Goal: Task Accomplishment & Management: Use online tool/utility

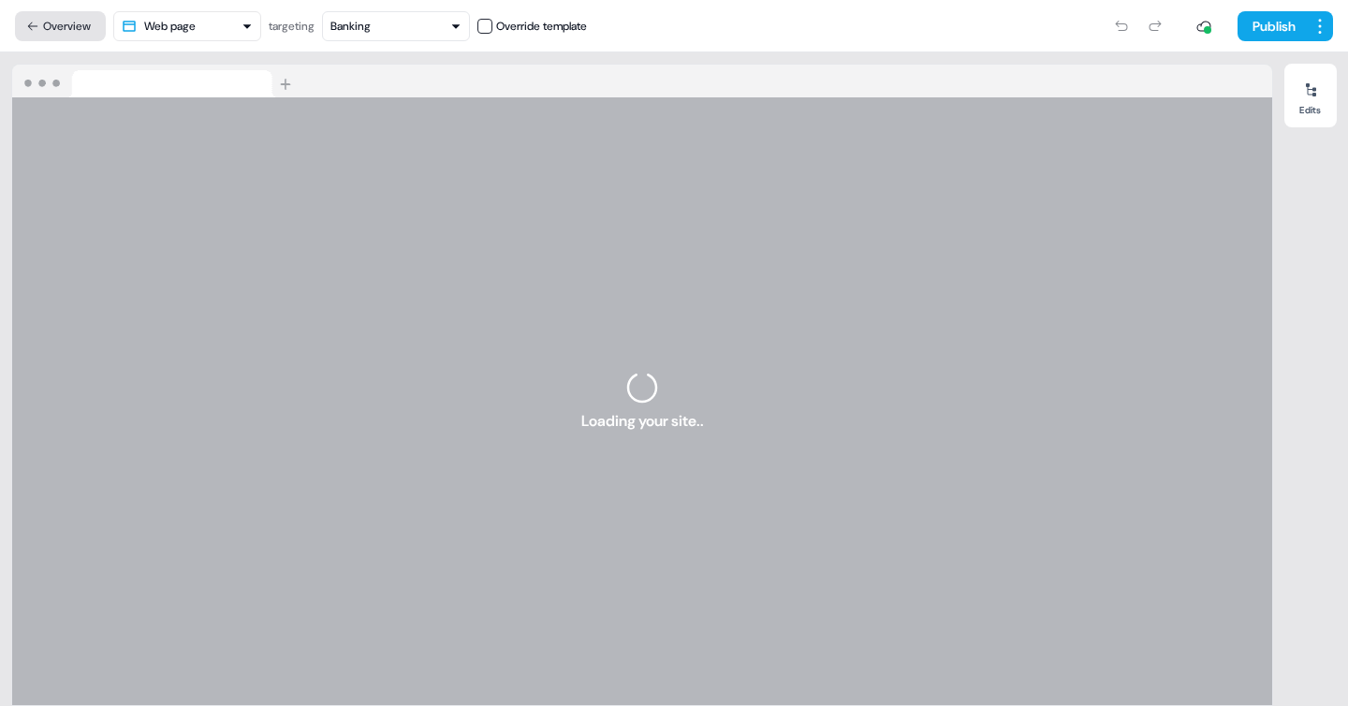
click at [63, 36] on button "Overview" at bounding box center [60, 26] width 91 height 30
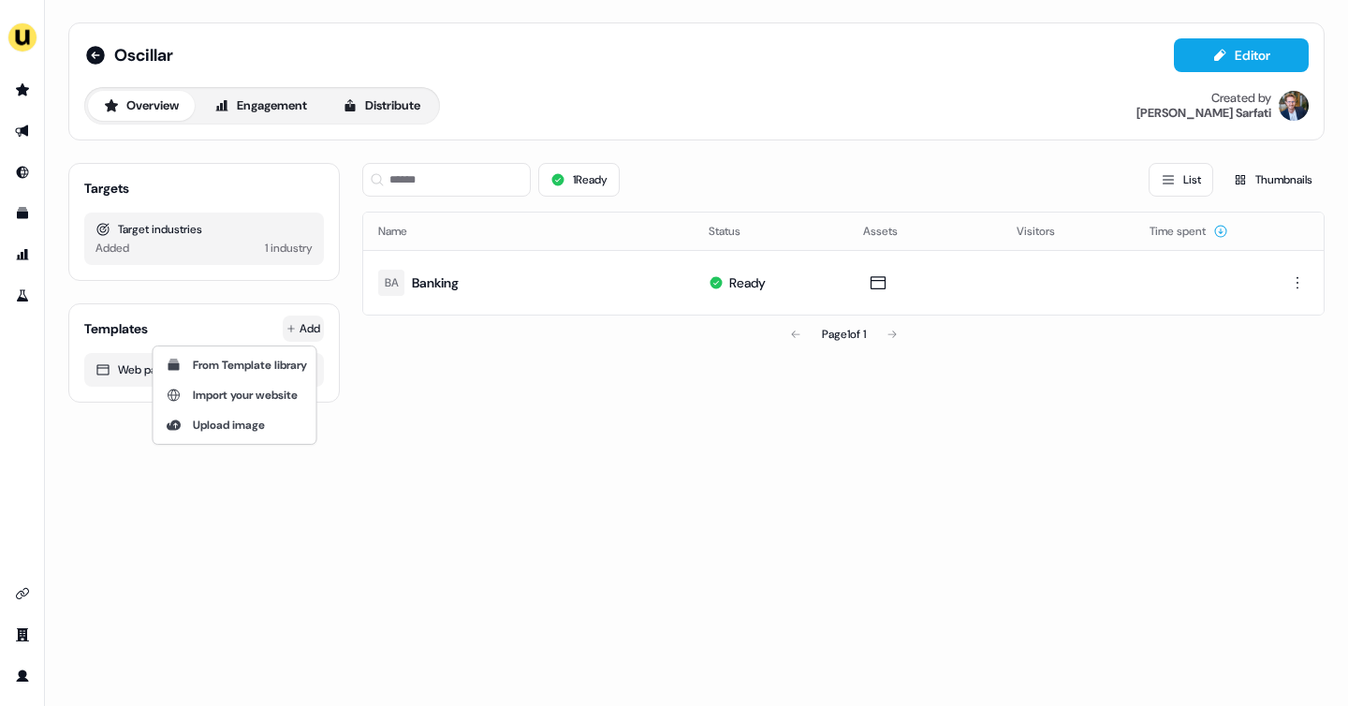
click at [314, 330] on html "For the best experience switch devices to a bigger screen. Go to [DOMAIN_NAME] …" at bounding box center [674, 353] width 1348 height 706
click at [213, 393] on span "Import your website" at bounding box center [245, 395] width 105 height 15
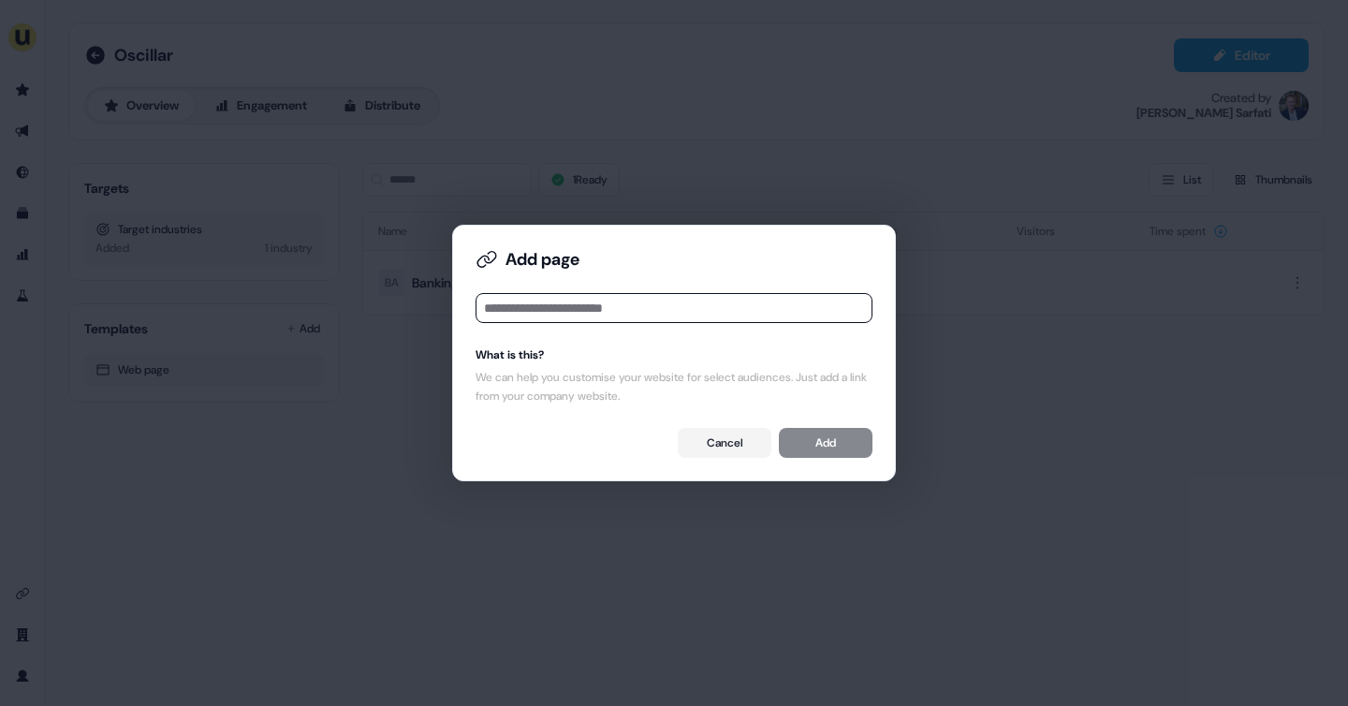
type input "**********"
click at [825, 446] on button "Add" at bounding box center [826, 443] width 94 height 30
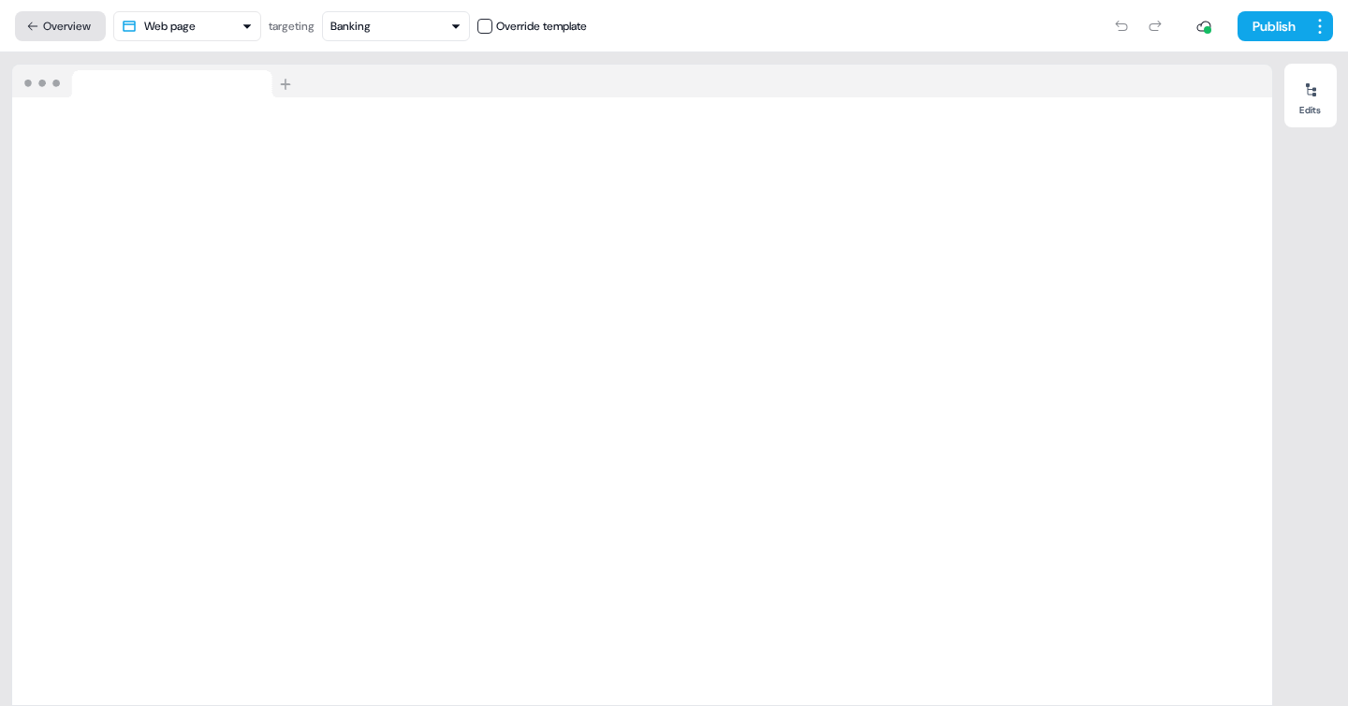
click at [71, 31] on button "Overview" at bounding box center [60, 26] width 91 height 30
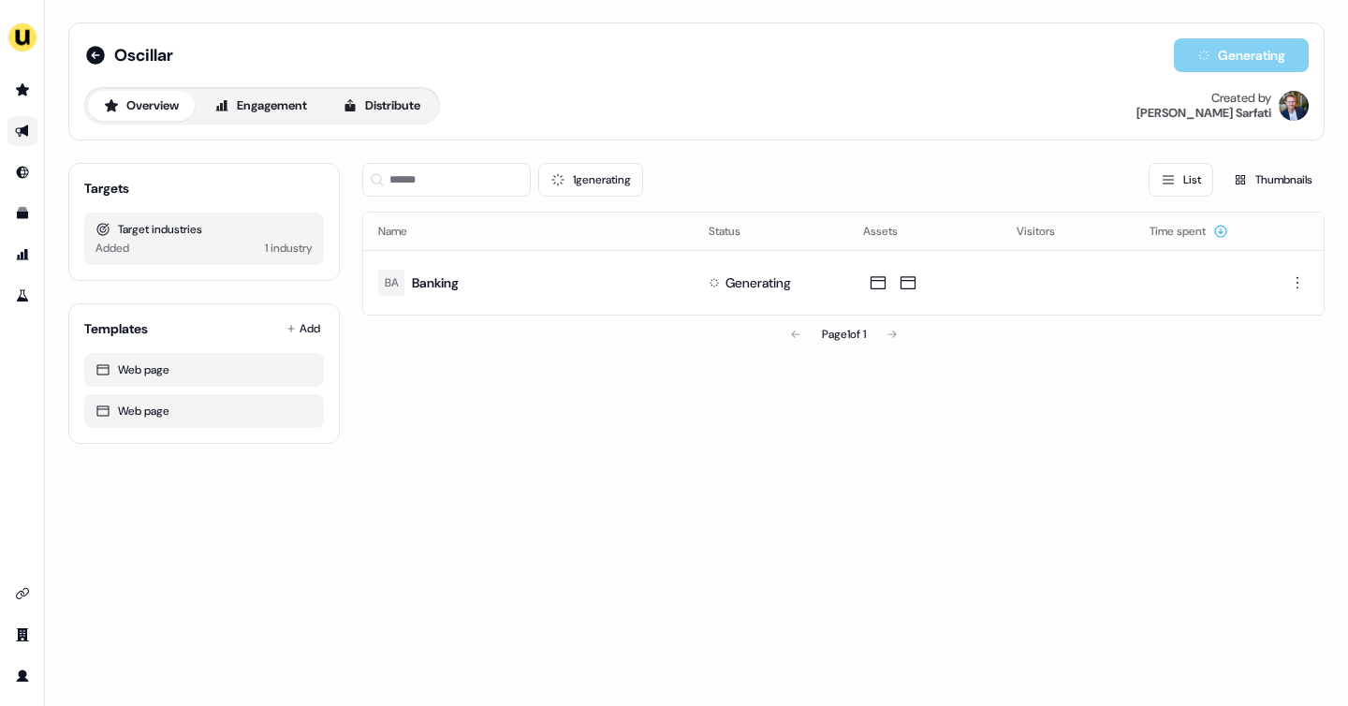
click at [32, 132] on link "Go to outbound experience" at bounding box center [22, 131] width 30 height 30
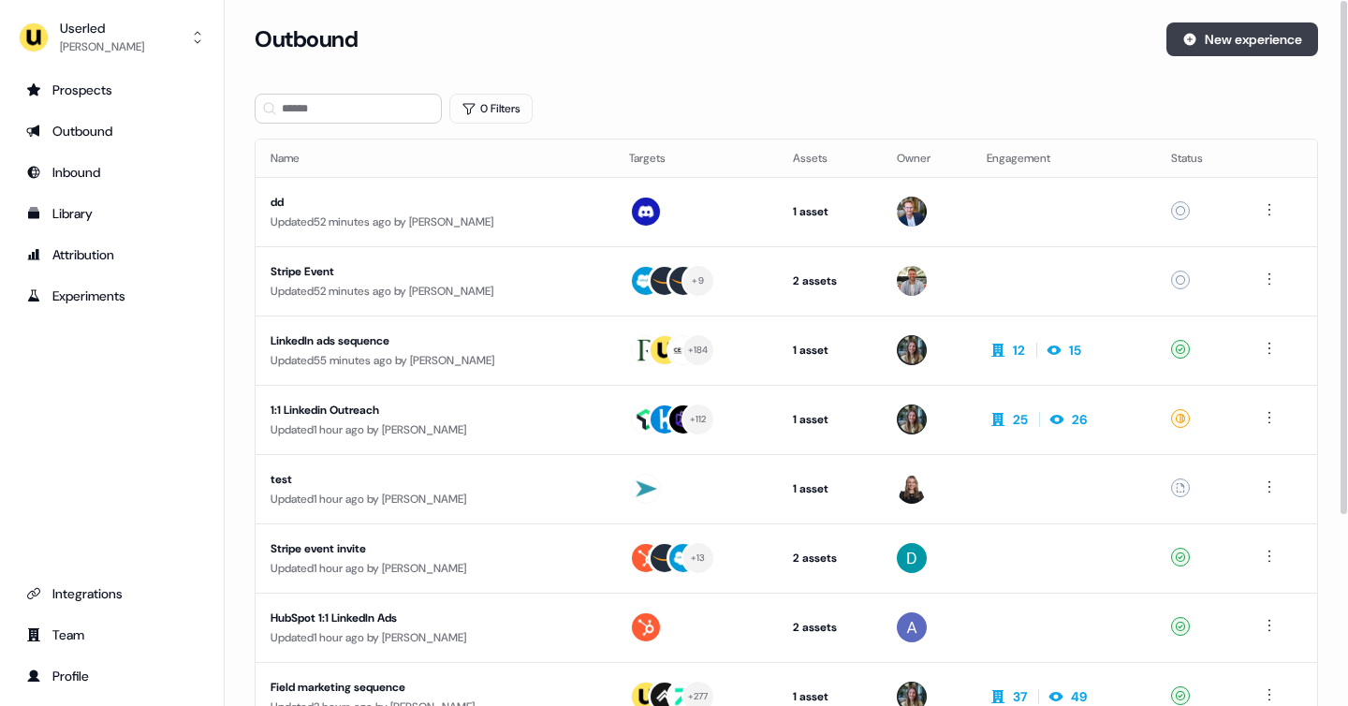
click at [1247, 37] on button "New experience" at bounding box center [1242, 39] width 152 height 34
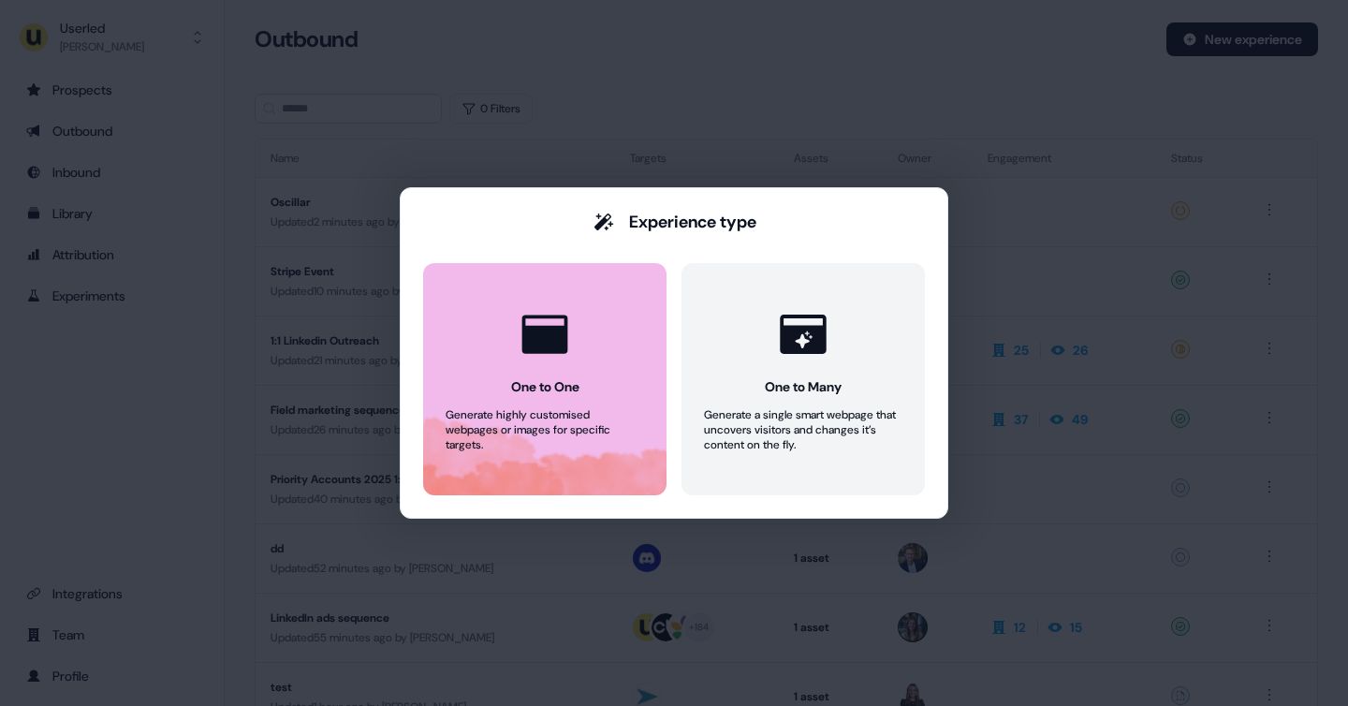
click at [546, 353] on icon at bounding box center [545, 334] width 46 height 38
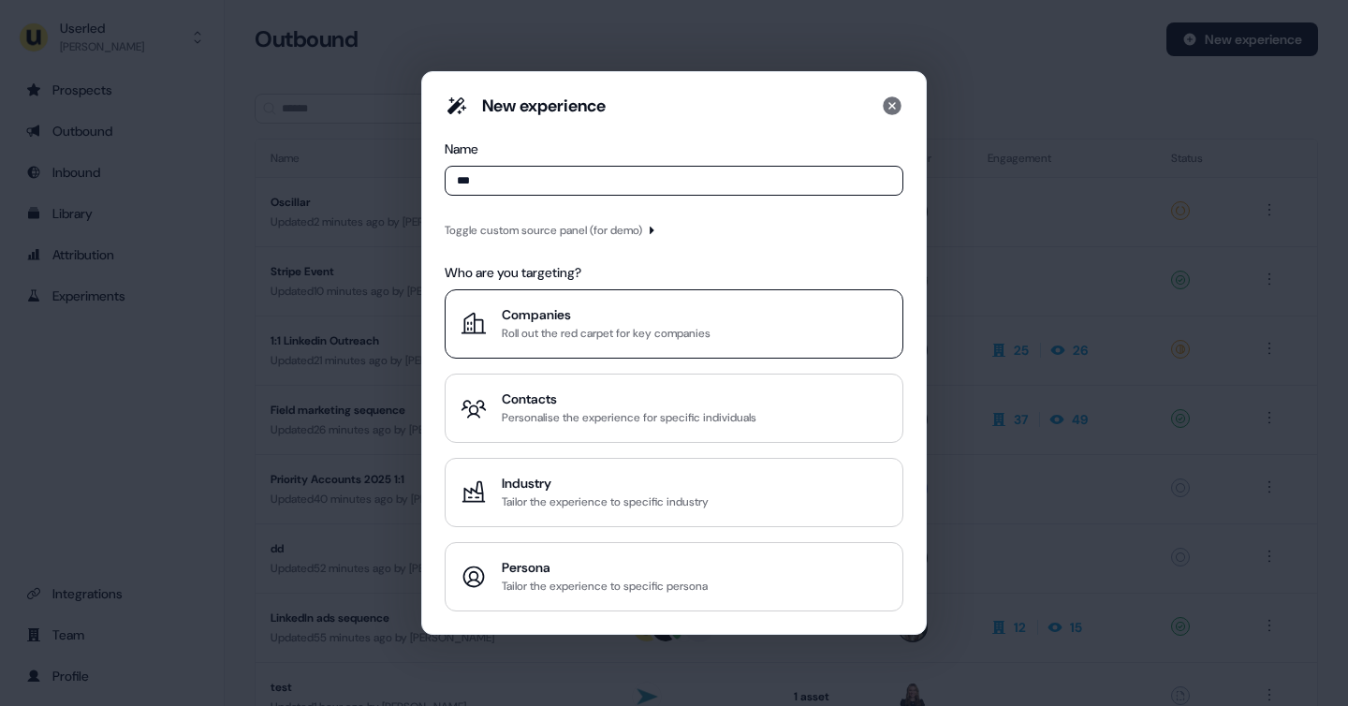
type input "***"
click at [531, 336] on div "Roll out the red carpet for key companies" at bounding box center [606, 333] width 209 height 19
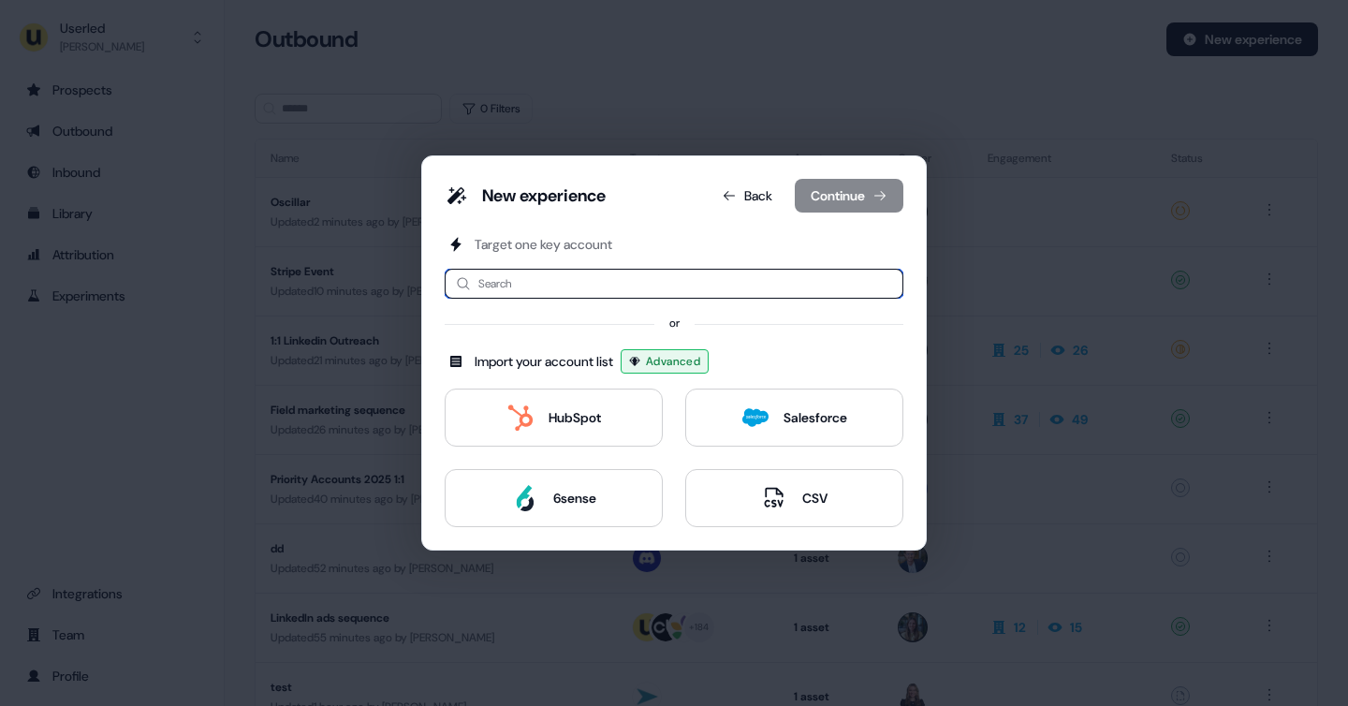
click at [511, 279] on input at bounding box center [674, 284] width 459 height 30
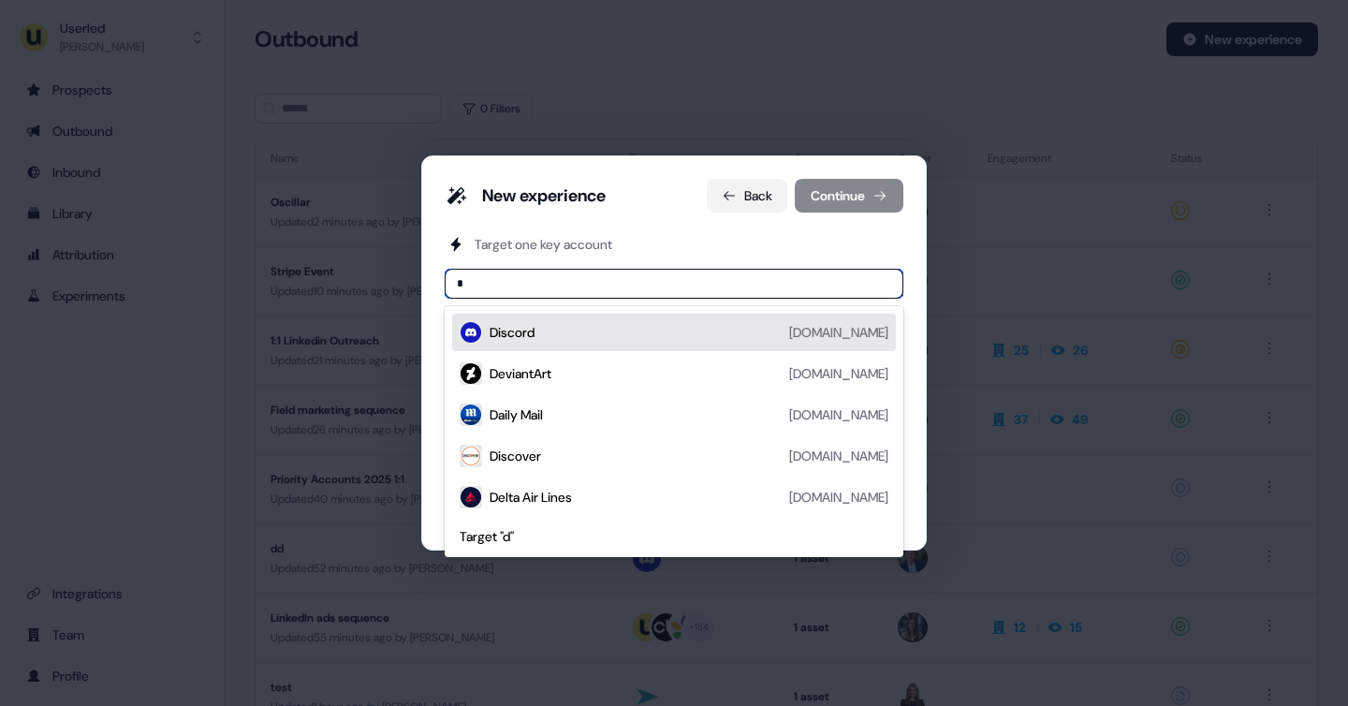
type input "*"
click at [742, 195] on button "Back" at bounding box center [747, 196] width 80 height 34
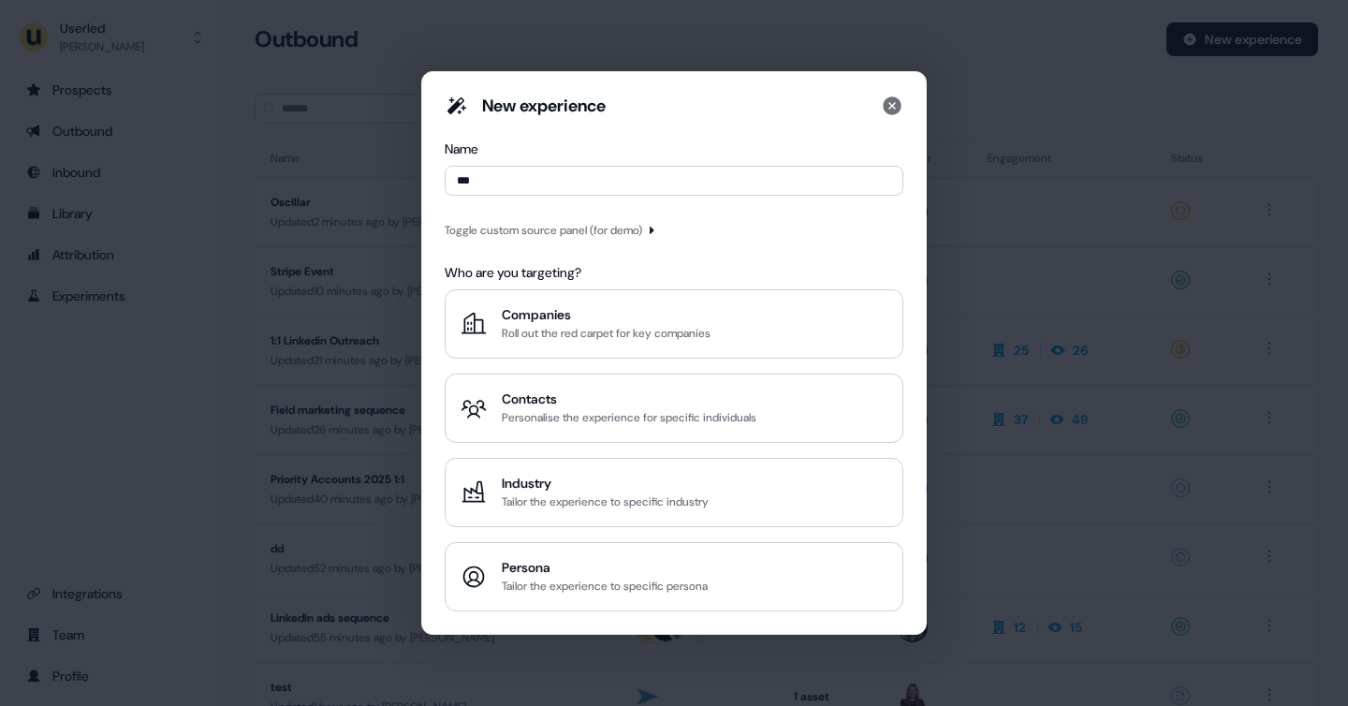
click at [524, 233] on div "Toggle custom source panel (for demo)" at bounding box center [543, 230] width 197 height 19
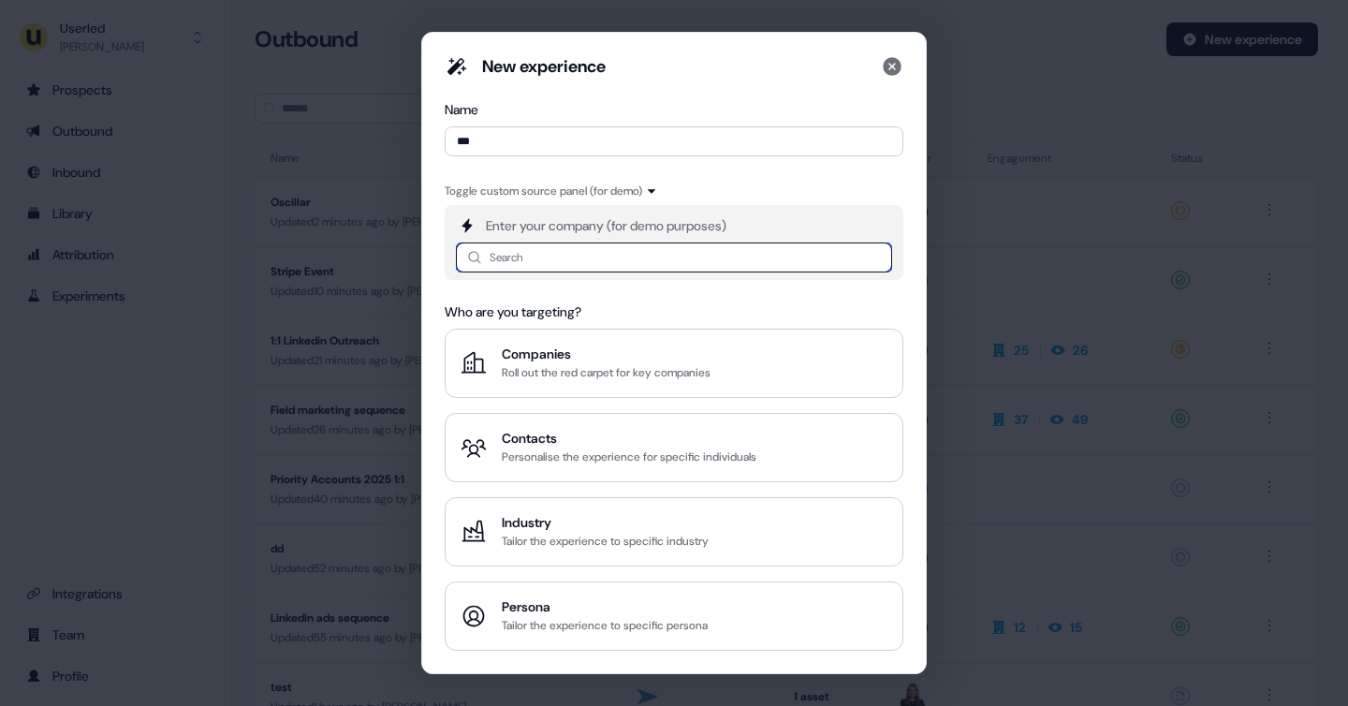
click at [501, 255] on input at bounding box center [674, 257] width 436 height 30
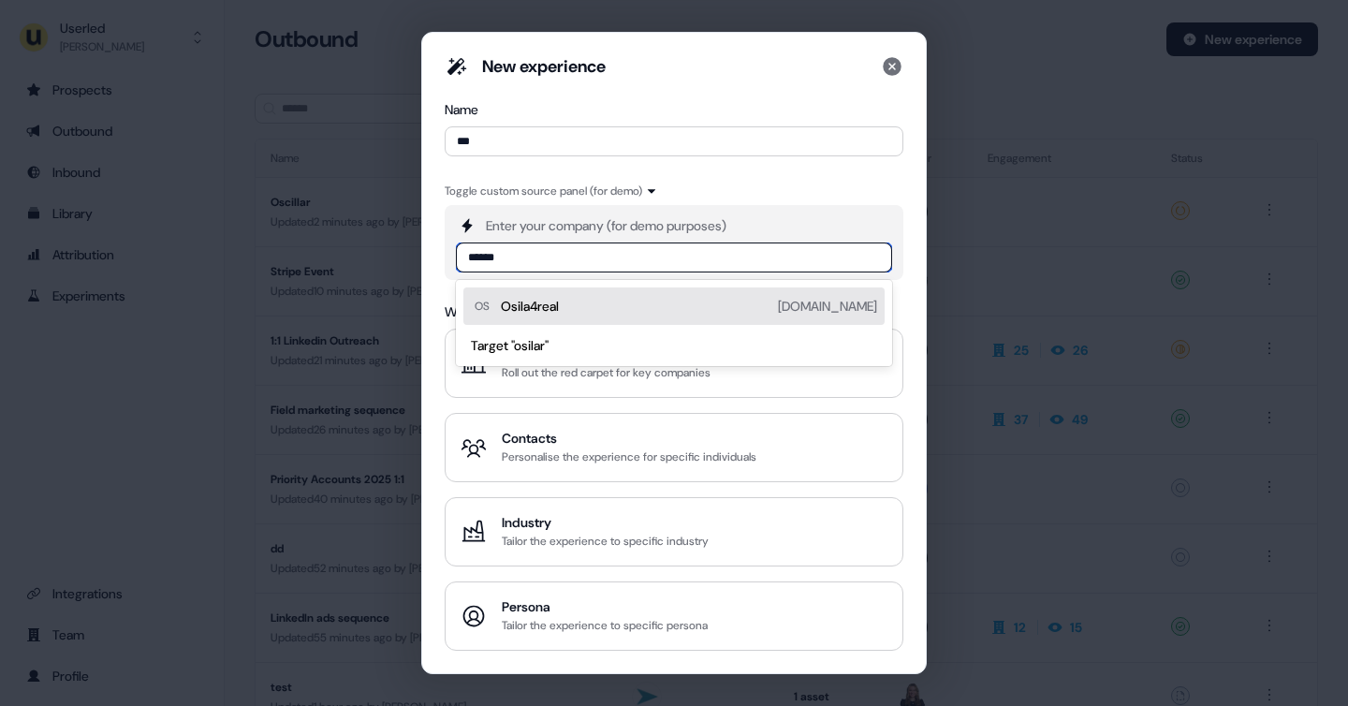
click at [480, 258] on input "******" at bounding box center [674, 257] width 436 height 30
type input "*******"
click at [558, 303] on div "Oscilar [DOMAIN_NAME]" at bounding box center [689, 306] width 376 height 22
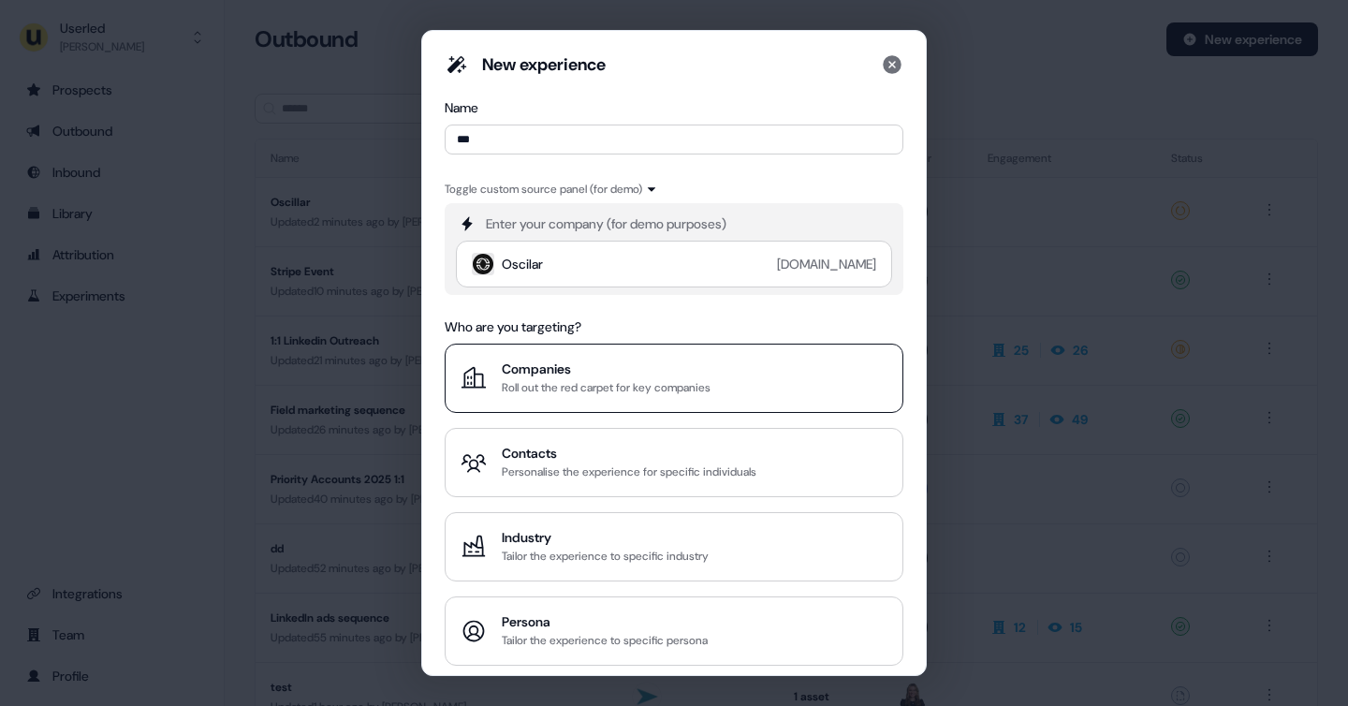
click at [566, 387] on div "Roll out the red carpet for key companies" at bounding box center [606, 387] width 209 height 19
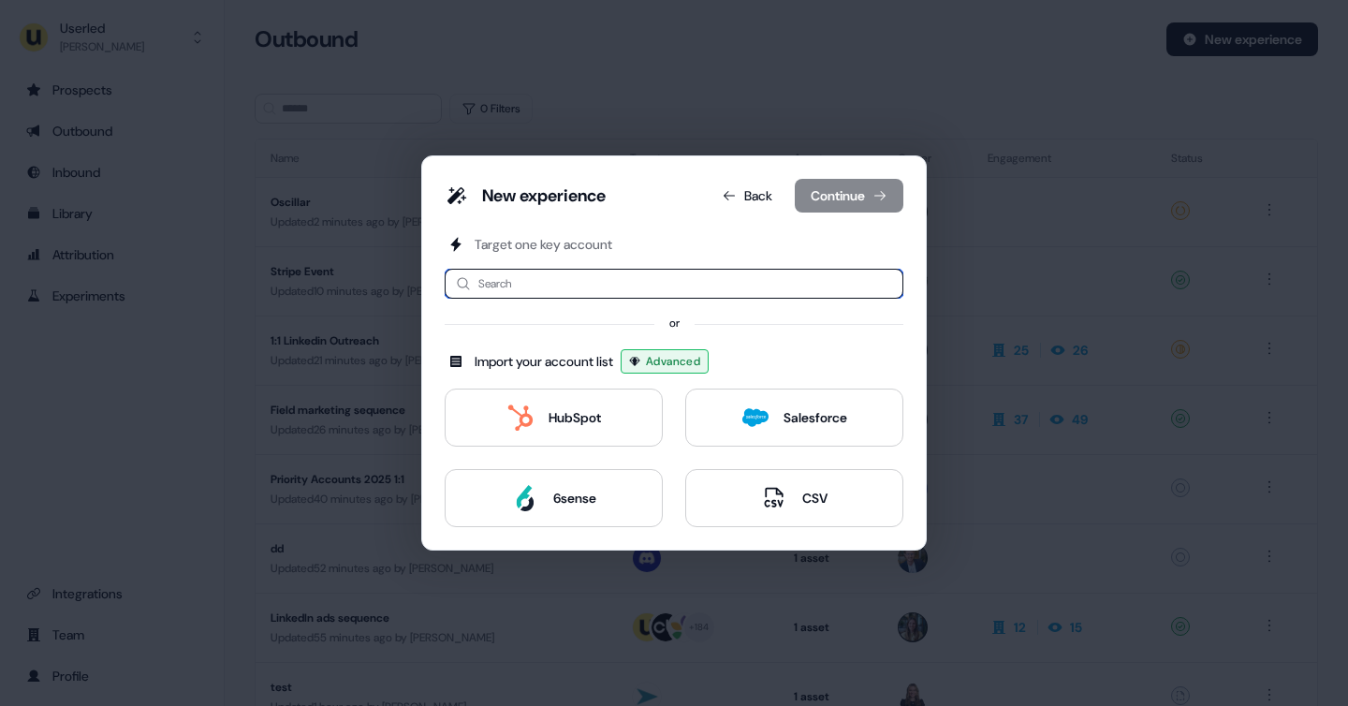
click at [517, 271] on input at bounding box center [674, 284] width 459 height 30
type input "*"
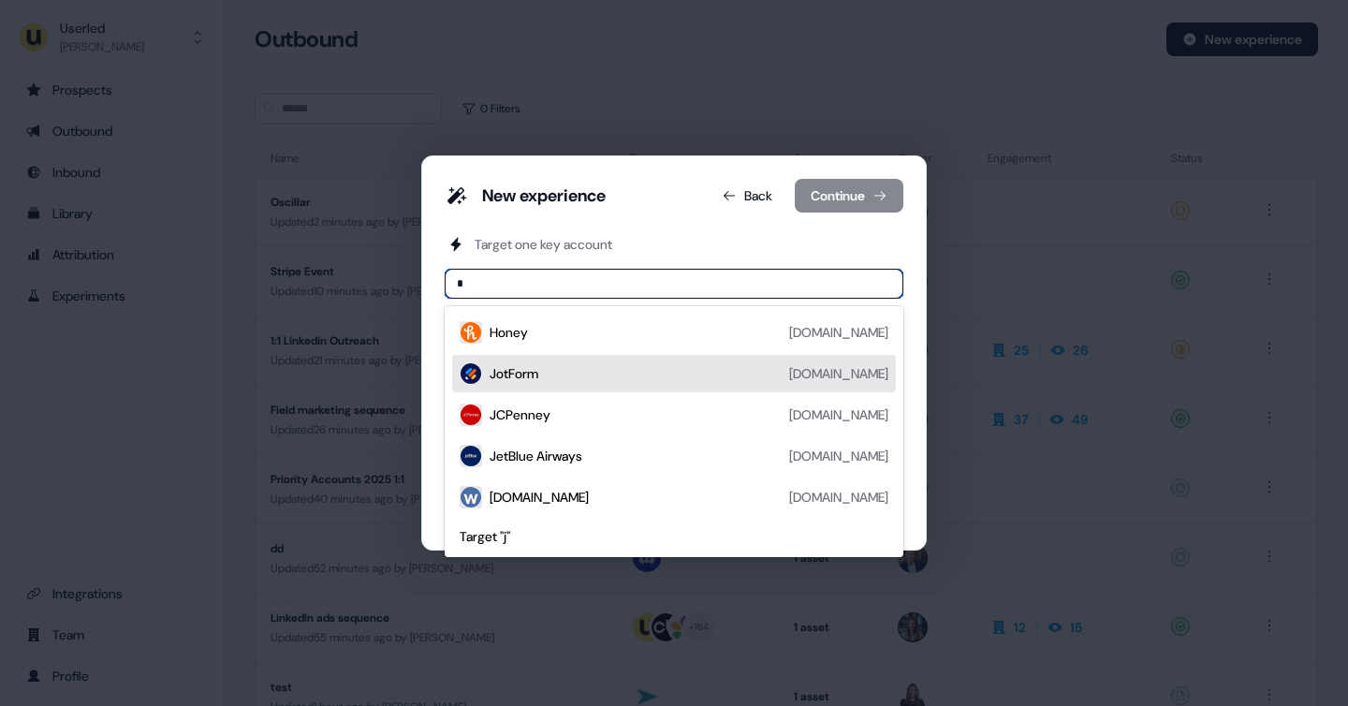
click at [556, 371] on div "JotForm [DOMAIN_NAME]" at bounding box center [689, 373] width 399 height 22
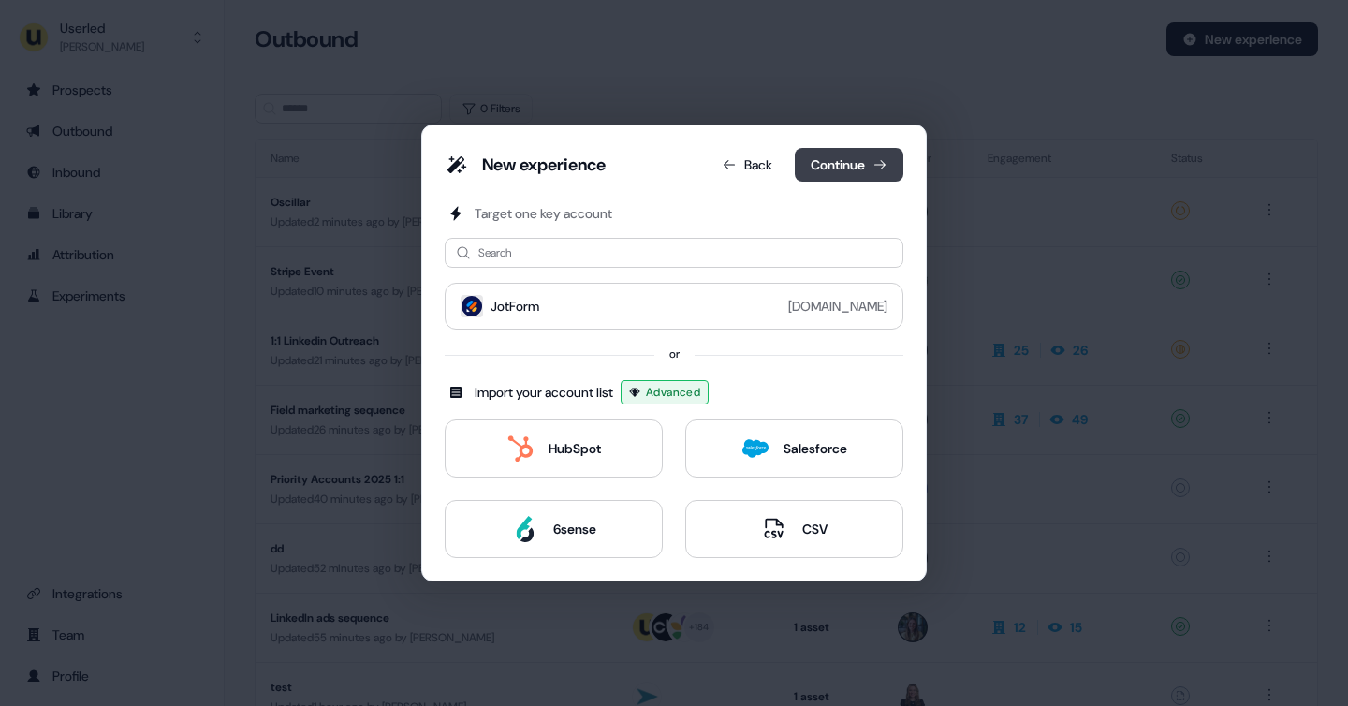
click at [835, 159] on button "Continue" at bounding box center [849, 165] width 109 height 34
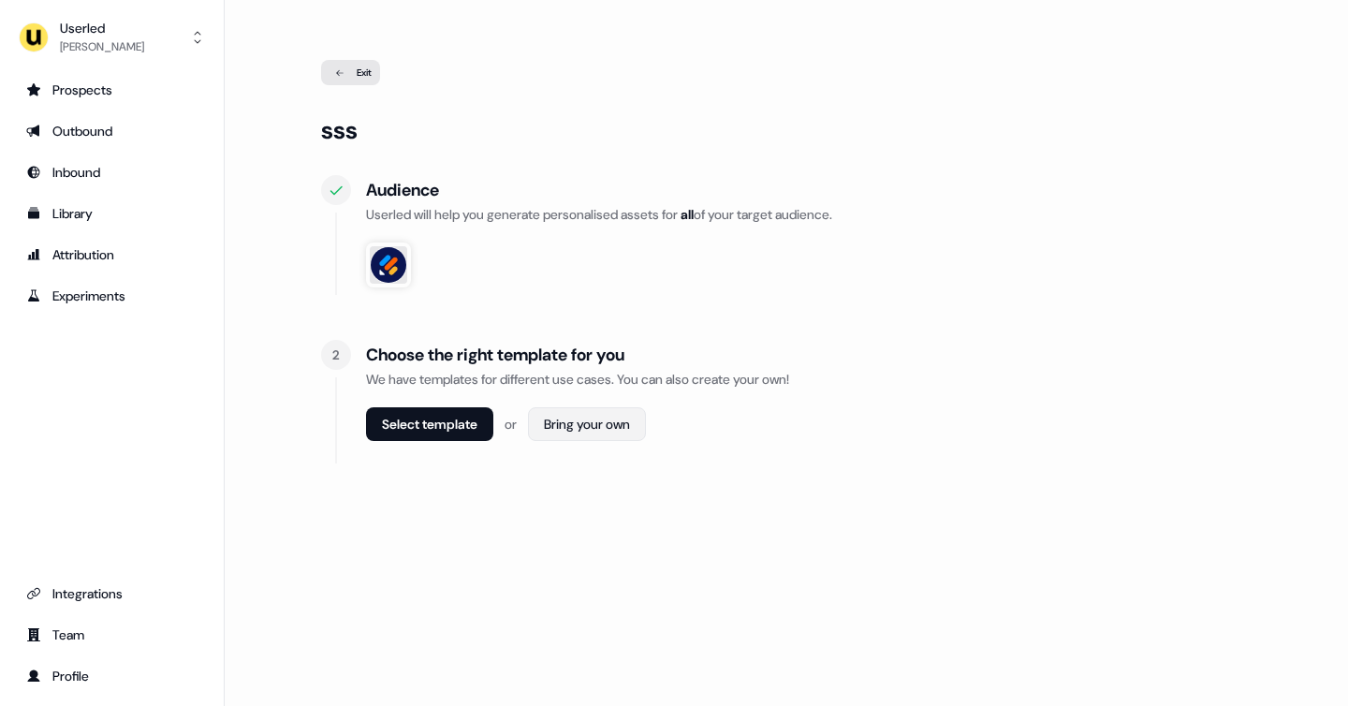
click at [588, 436] on html "For the best experience switch devices to a bigger screen. Go to [DOMAIN_NAME] …" at bounding box center [674, 353] width 1348 height 706
click at [598, 470] on span "Webpage" at bounding box center [592, 465] width 49 height 15
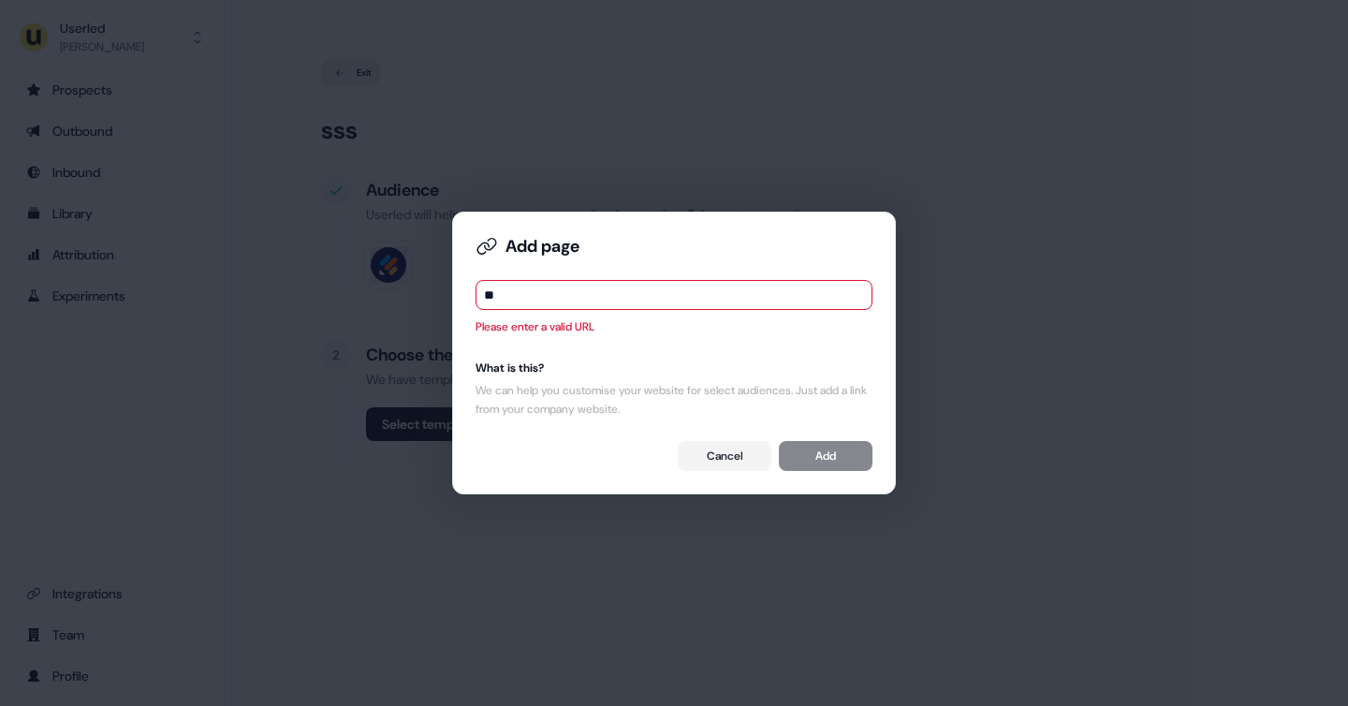
type input "**********"
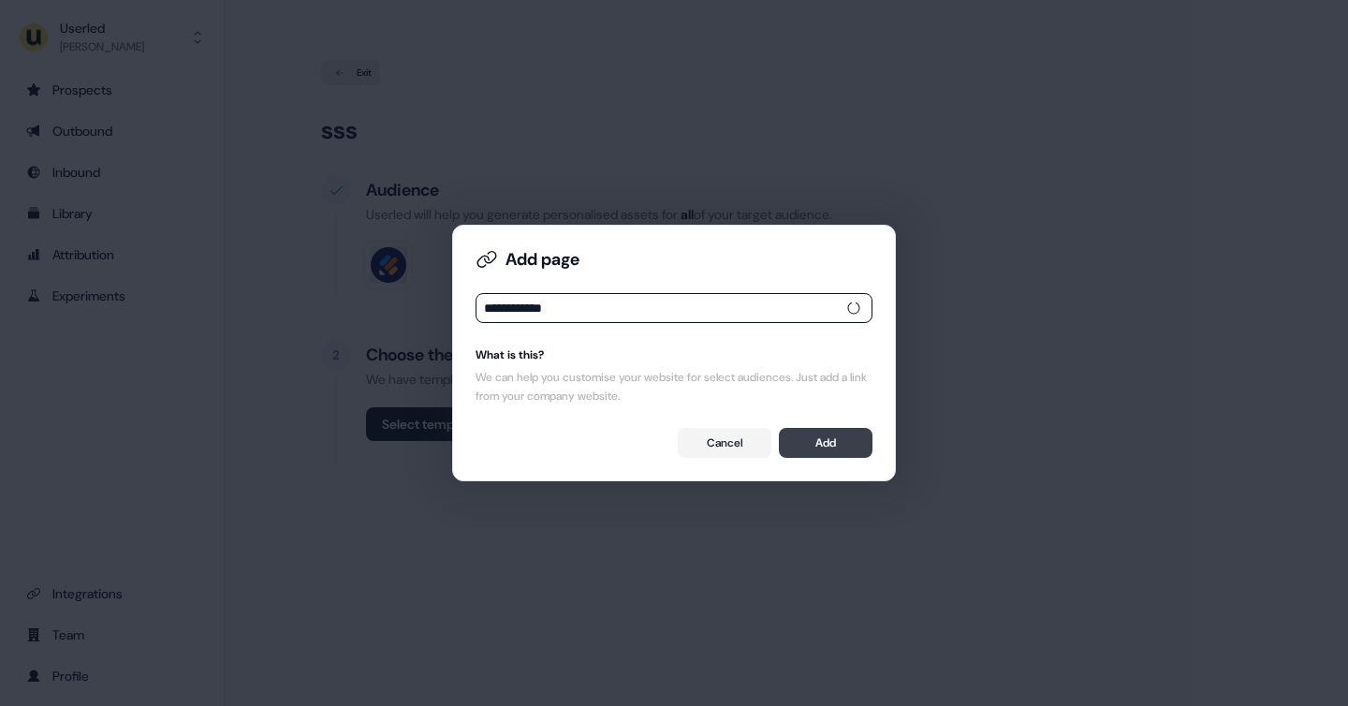
click at [837, 440] on button "Add" at bounding box center [826, 443] width 94 height 30
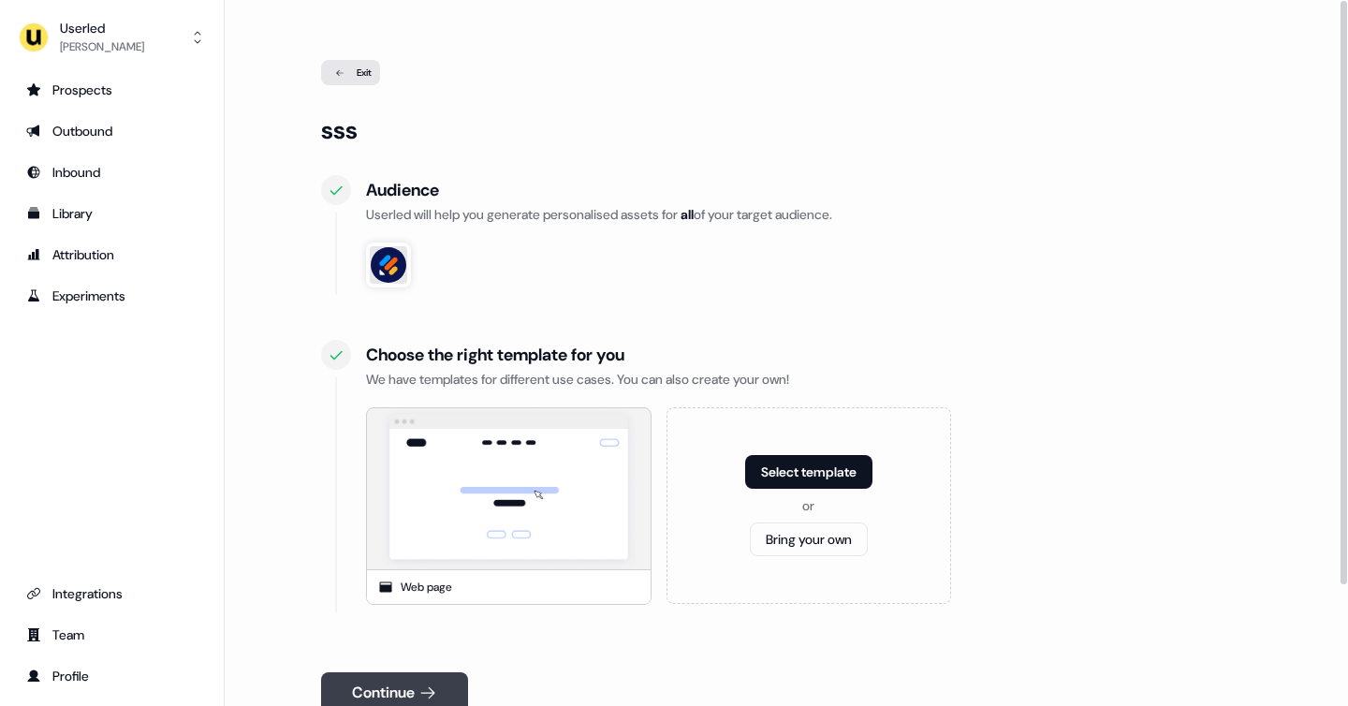
click at [459, 684] on button "Continue" at bounding box center [394, 692] width 147 height 41
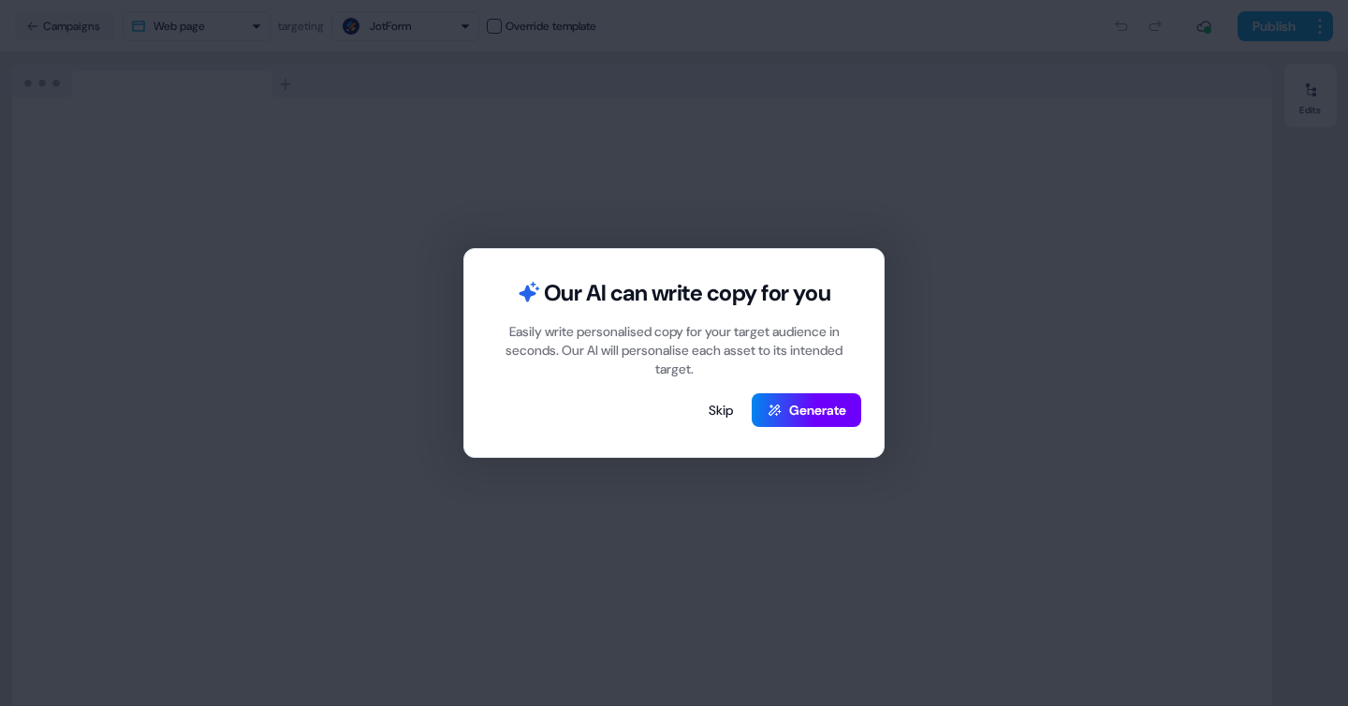
click at [812, 410] on button "Generate" at bounding box center [807, 410] width 110 height 34
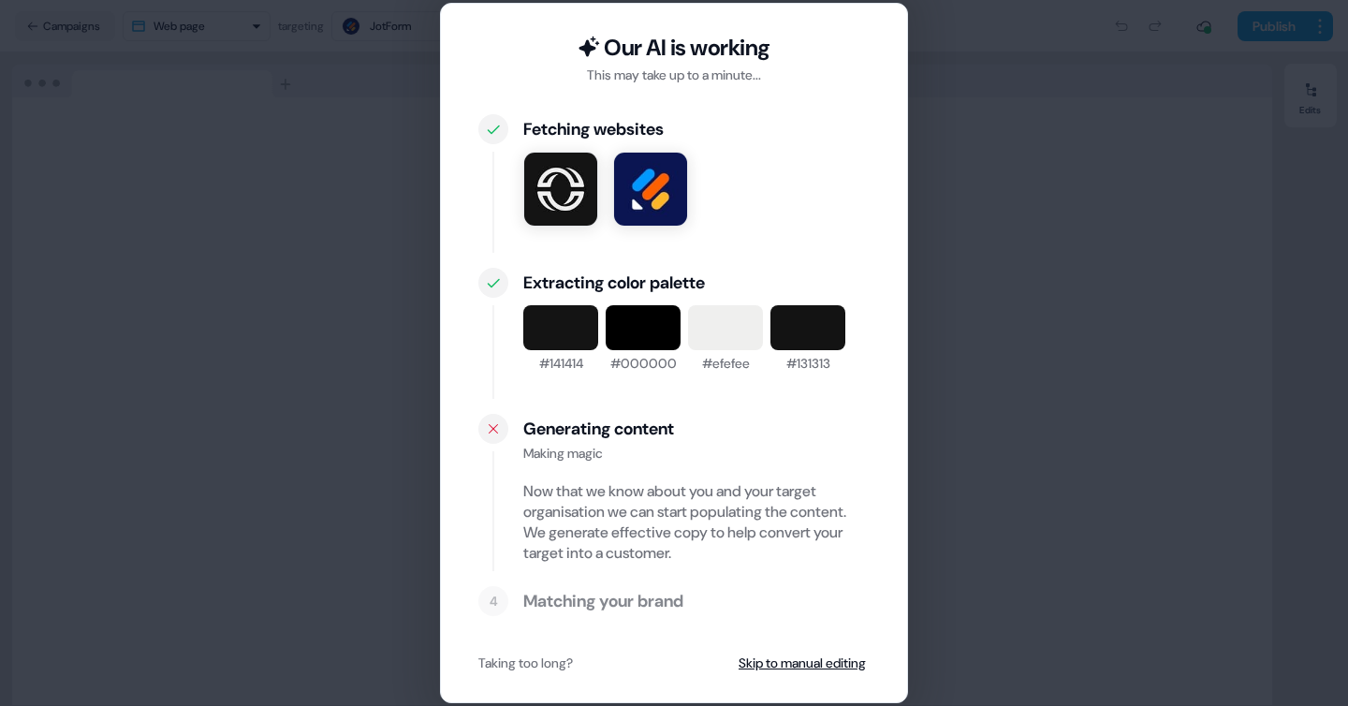
click at [113, 457] on div "Our AI is working This may take up to a minute... Fetching websites Extracting …" at bounding box center [674, 353] width 1348 height 706
click at [209, 446] on div "Our AI is working This may take up to a minute... Fetching websites Extracting …" at bounding box center [674, 353] width 1348 height 706
click at [244, 458] on div "Our AI is working This may take up to a minute... Fetching websites Extracting …" at bounding box center [674, 353] width 1348 height 706
